Goal: Task Accomplishment & Management: Use online tool/utility

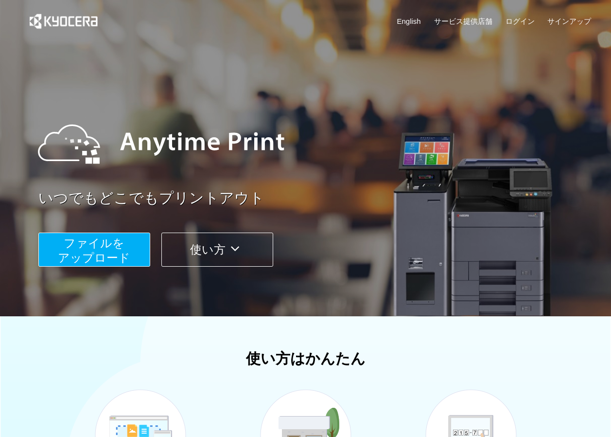
click at [95, 252] on span "ファイルを ​​アップロード" at bounding box center [94, 250] width 72 height 28
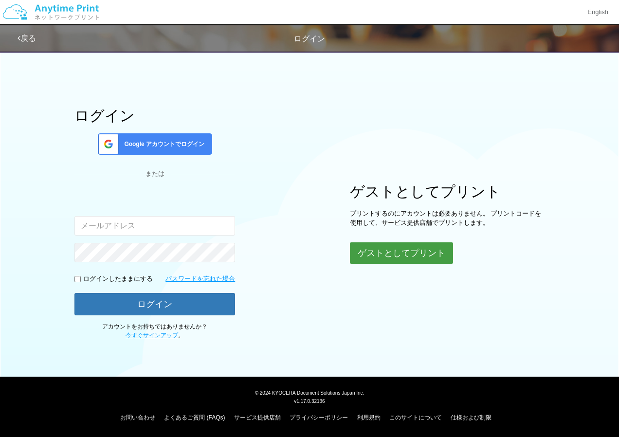
click at [421, 251] on button "ゲストとしてプリント" at bounding box center [401, 252] width 103 height 21
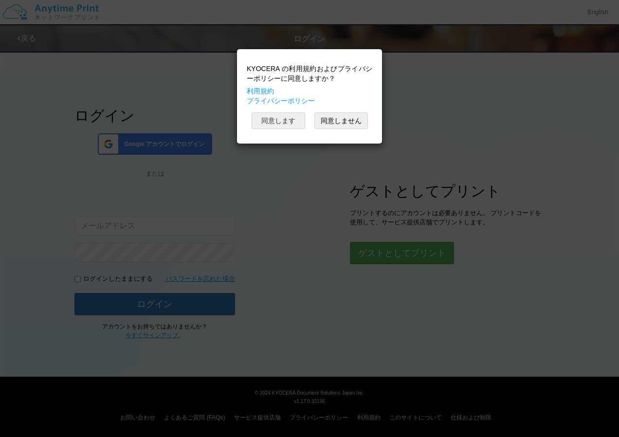
click at [278, 118] on button "同意します" at bounding box center [279, 120] width 54 height 17
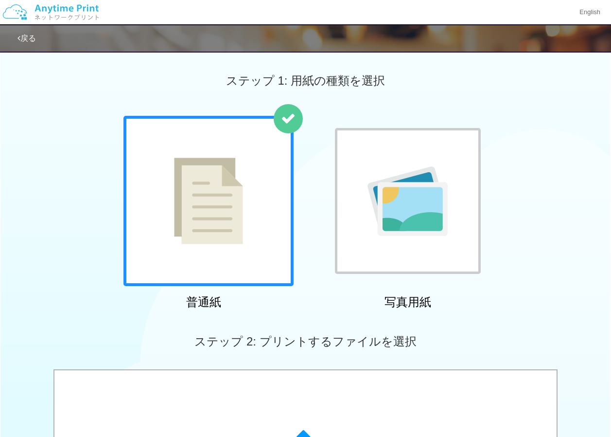
click at [407, 163] on div at bounding box center [408, 201] width 146 height 146
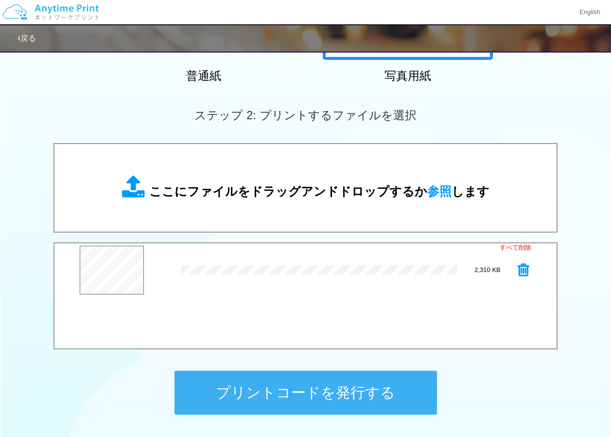
scroll to position [243, 0]
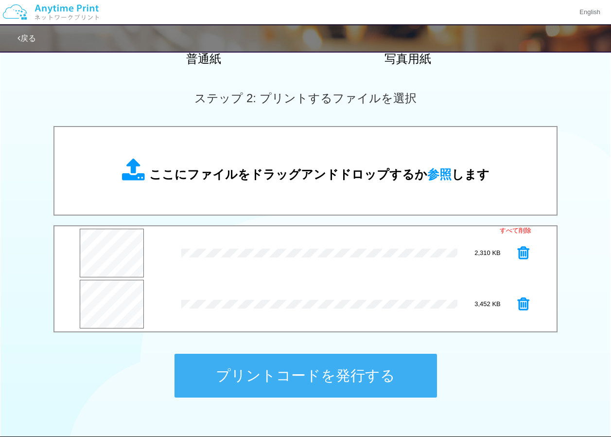
click at [295, 312] on button "プリントコードを発行する" at bounding box center [306, 376] width 263 height 44
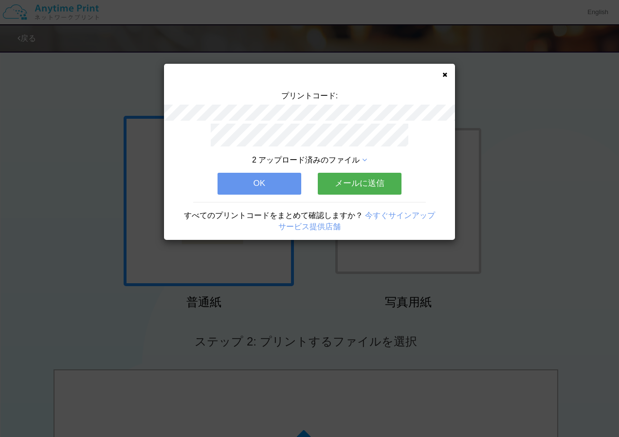
click at [444, 75] on icon at bounding box center [444, 75] width 5 height 6
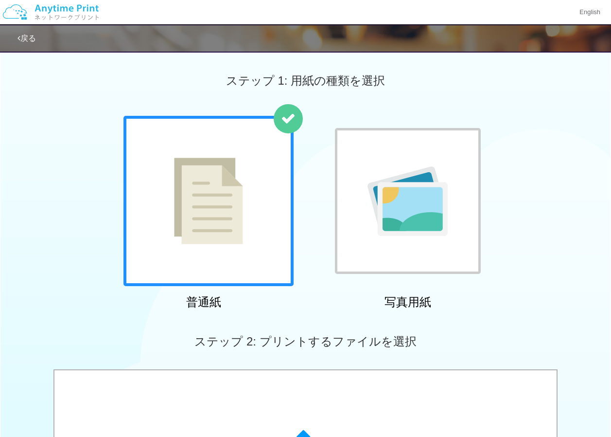
click at [407, 192] on img at bounding box center [408, 201] width 80 height 70
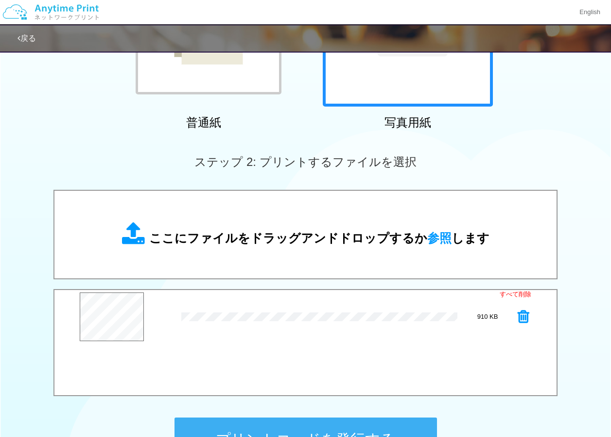
scroll to position [195, 0]
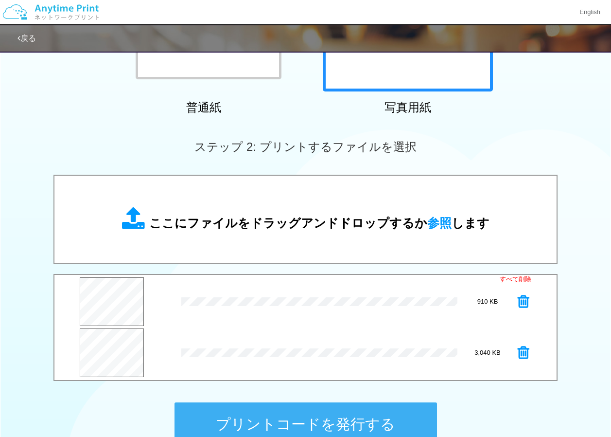
click at [280, 312] on button "プリントコードを発行する" at bounding box center [306, 424] width 263 height 44
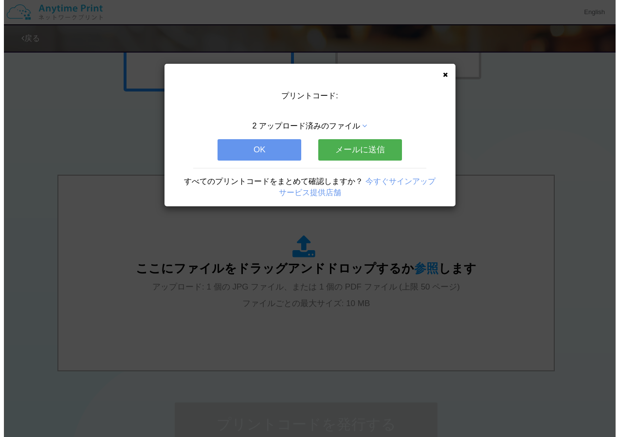
scroll to position [0, 0]
